Goal: Task Accomplishment & Management: Manage account settings

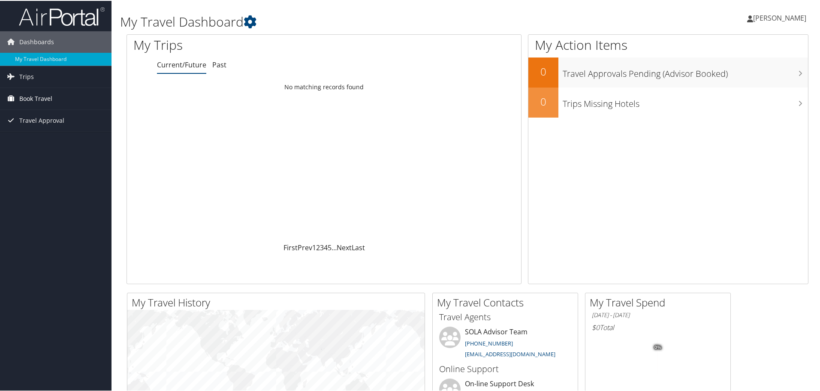
click at [11, 100] on icon at bounding box center [10, 97] width 13 height 13
click at [37, 126] on link "Book/Manage Online Trips" at bounding box center [55, 127] width 111 height 13
click at [57, 127] on link "Book/Manage Online Trips" at bounding box center [55, 127] width 111 height 13
click at [33, 129] on link "Book/Manage Online Trips" at bounding box center [55, 127] width 111 height 13
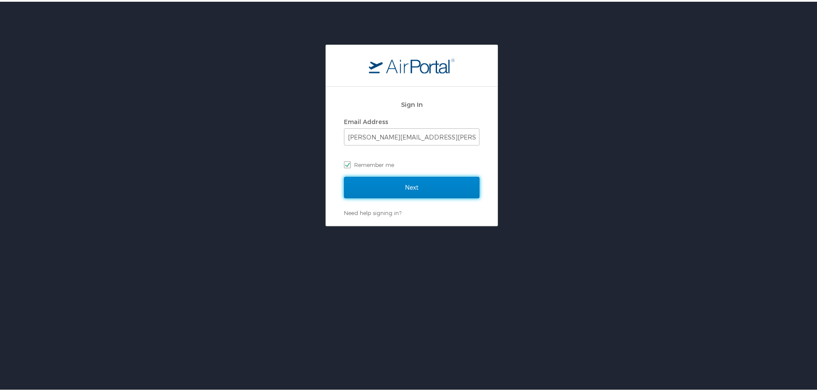
click at [432, 185] on input "Next" at bounding box center [411, 185] width 135 height 21
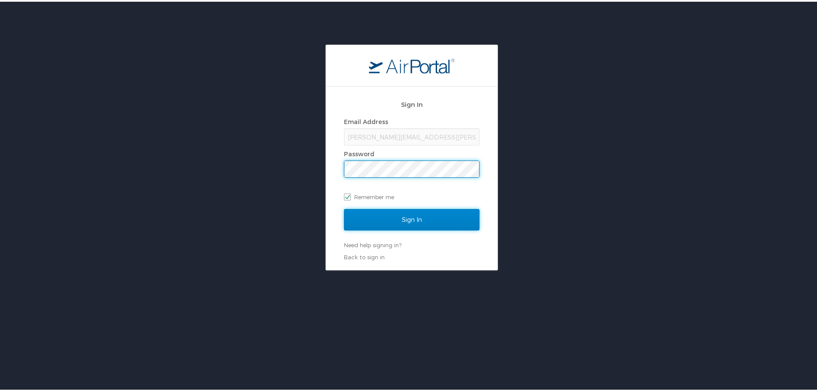
click at [434, 219] on input "Sign In" at bounding box center [411, 217] width 135 height 21
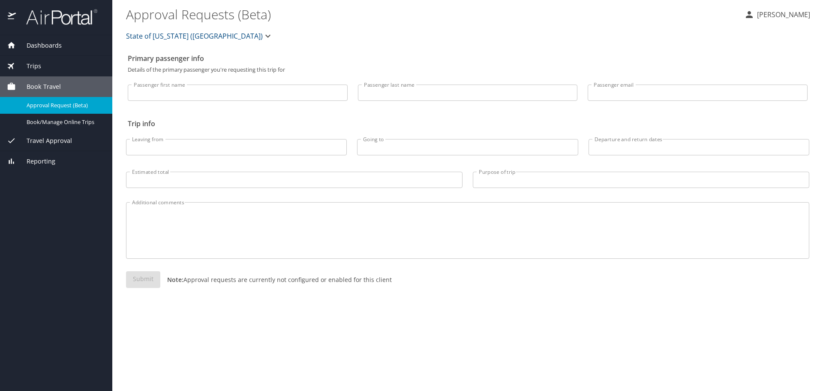
click at [69, 147] on div "Travel Approval" at bounding box center [56, 140] width 112 height 21
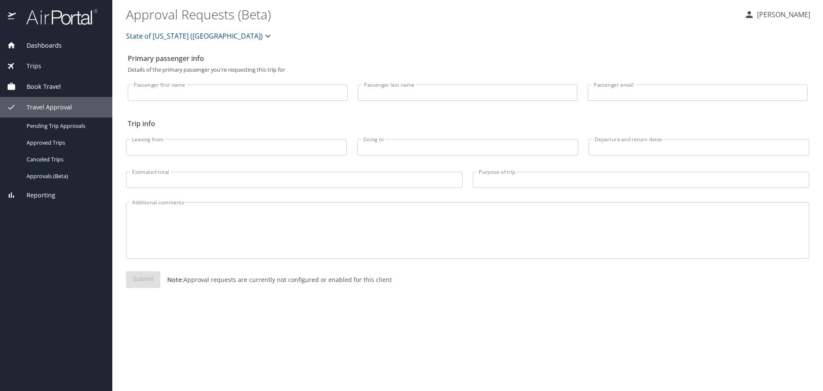
click at [51, 89] on span "Book Travel" at bounding box center [38, 86] width 45 height 9
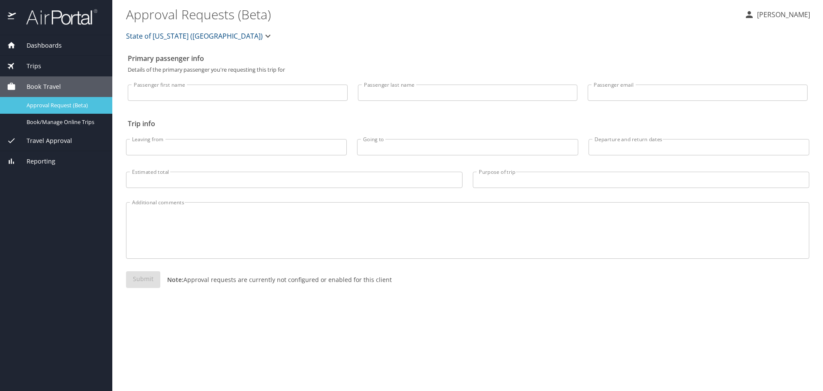
click at [51, 106] on span "Approval Request (Beta)" at bounding box center [64, 105] width 75 height 8
click at [62, 140] on span "Travel Approval" at bounding box center [44, 140] width 56 height 9
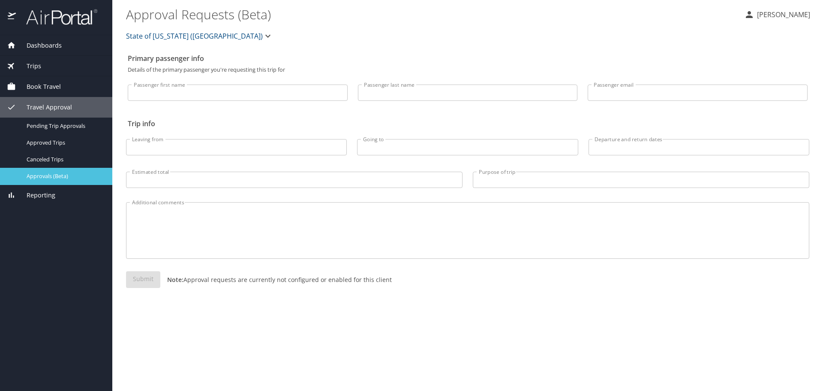
click at [59, 174] on span "Approvals (Beta)" at bounding box center [64, 176] width 75 height 8
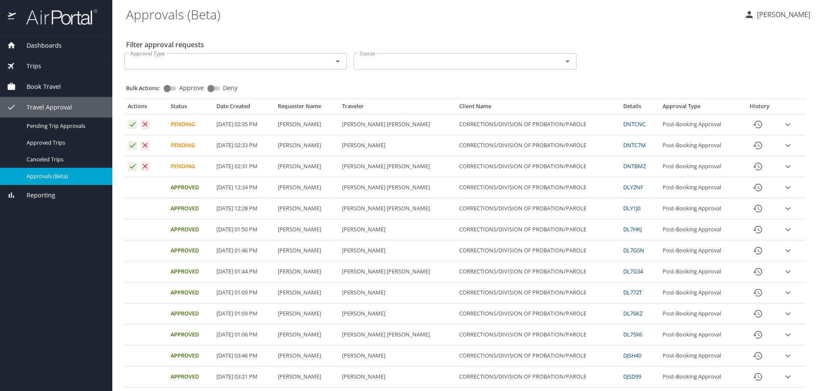
click at [127, 120] on td "Approval table" at bounding box center [145, 124] width 43 height 21
click at [129, 123] on icon "Approval table" at bounding box center [133, 124] width 8 height 8
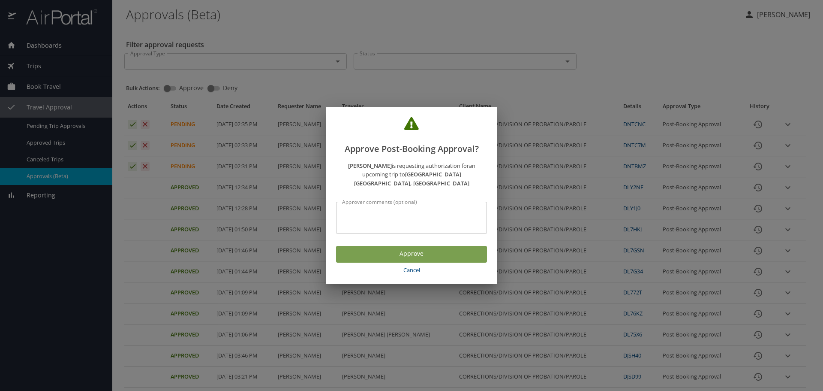
click at [369, 248] on span "Approve" at bounding box center [411, 253] width 137 height 11
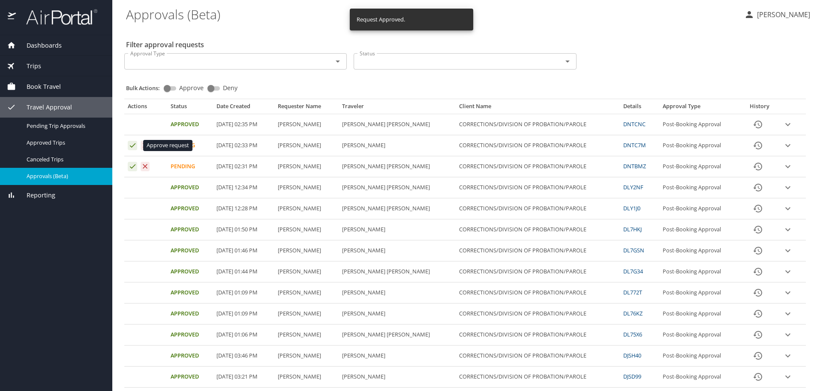
click at [135, 142] on icon "Approval table" at bounding box center [133, 145] width 8 height 8
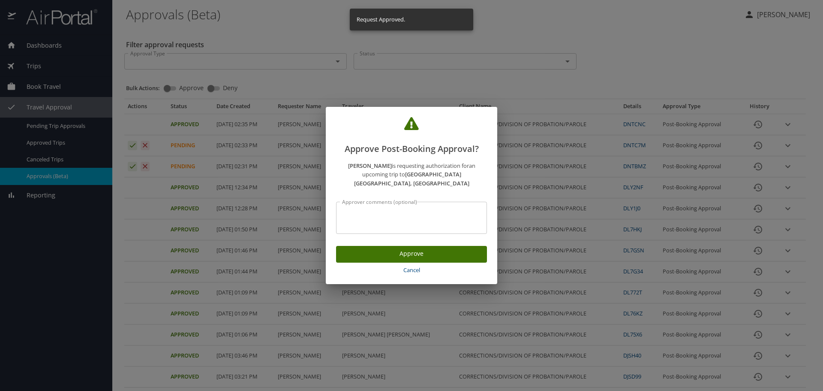
click at [456, 253] on span "Approve" at bounding box center [411, 253] width 137 height 11
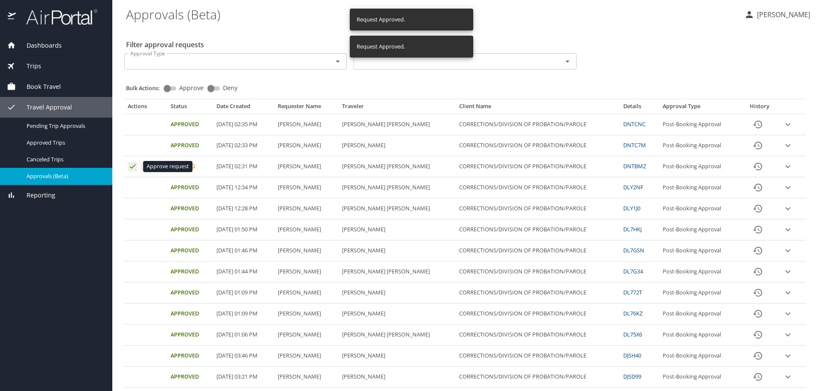
click at [130, 163] on icon "Approval table" at bounding box center [133, 166] width 8 height 8
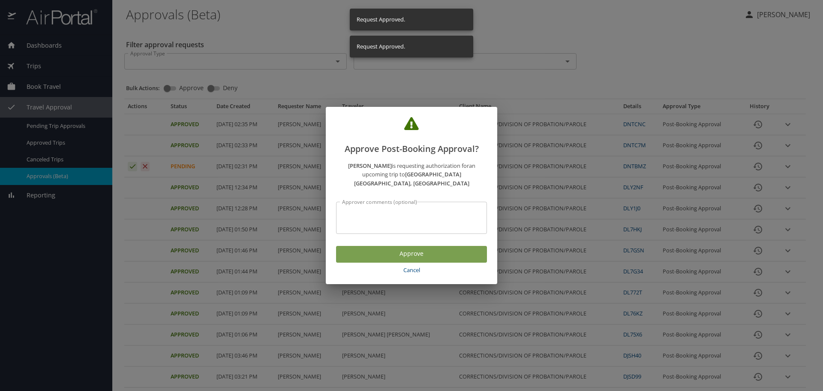
click at [404, 253] on span "Approve" at bounding box center [411, 253] width 137 height 11
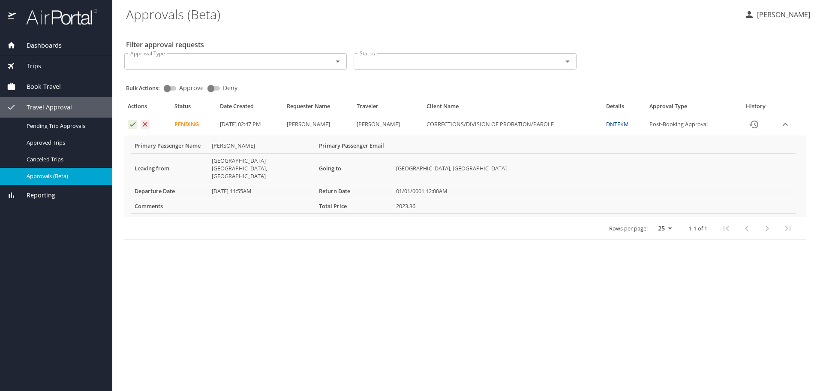
click at [196, 198] on th "Comments" at bounding box center [169, 205] width 77 height 15
click at [132, 119] on td "Approval table" at bounding box center [147, 124] width 47 height 21
click at [130, 125] on icon "Approval table" at bounding box center [133, 124] width 6 height 4
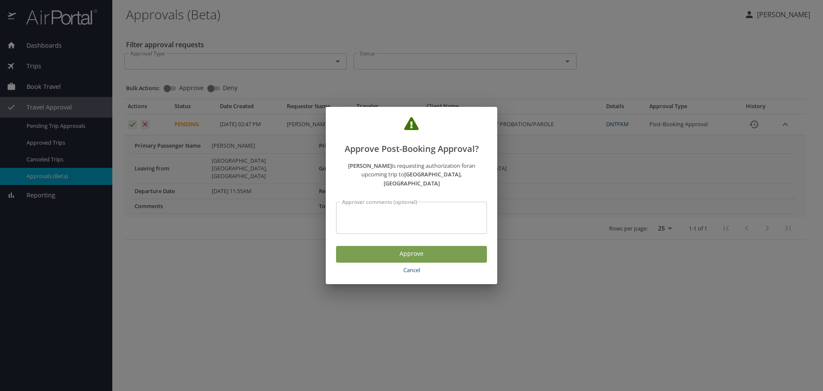
click at [394, 248] on span "Approve" at bounding box center [411, 253] width 137 height 11
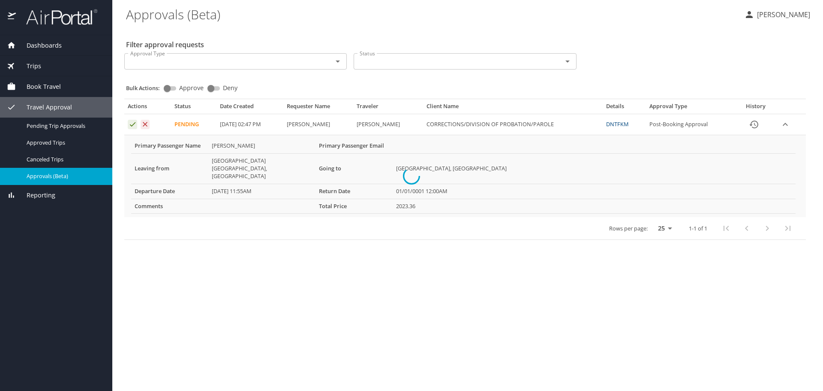
click at [305, 251] on div at bounding box center [411, 176] width 823 height 430
click at [134, 128] on icon "Approval table" at bounding box center [133, 124] width 8 height 8
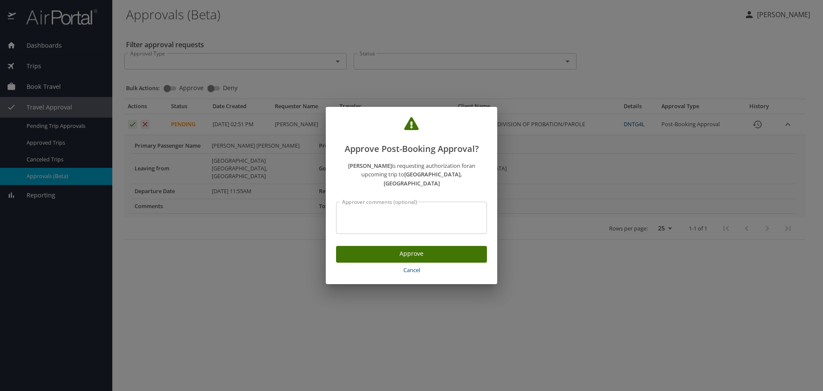
click at [424, 250] on span "Approve" at bounding box center [411, 253] width 137 height 11
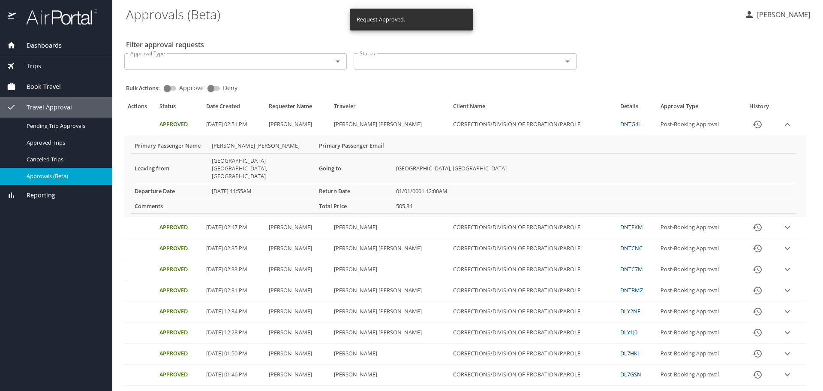
click at [634, 35] on div "Filter approval requests Approval Type Approval Type Status Status Bulk Actions…" at bounding box center [467, 387] width 683 height 720
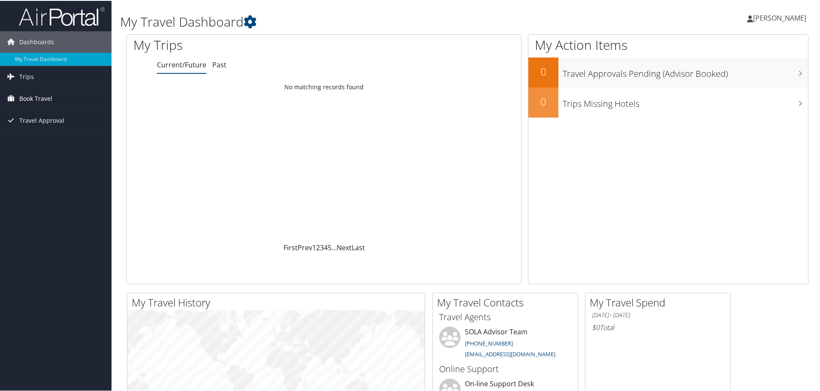
click at [23, 96] on span "Book Travel" at bounding box center [35, 97] width 33 height 21
click at [42, 124] on link "Book/Manage Online Trips" at bounding box center [55, 127] width 111 height 13
